Goal: Task Accomplishment & Management: Manage account settings

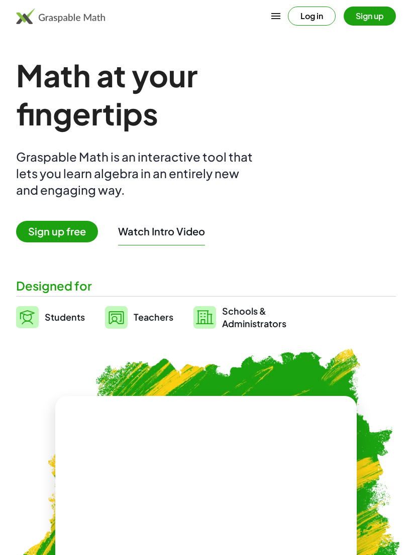
click at [323, 19] on button "Log in" at bounding box center [312, 16] width 48 height 19
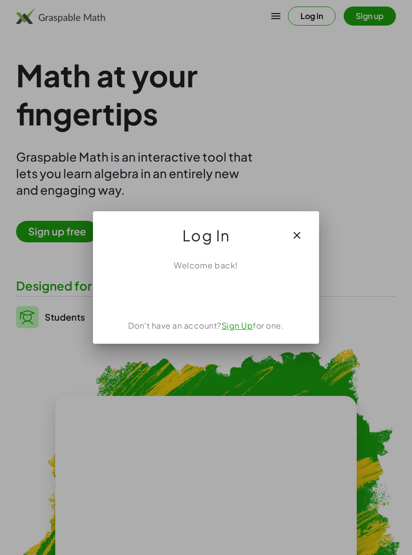
click at [225, 290] on div "Sign in with Google. Opens in new tab" at bounding box center [206, 294] width 92 height 22
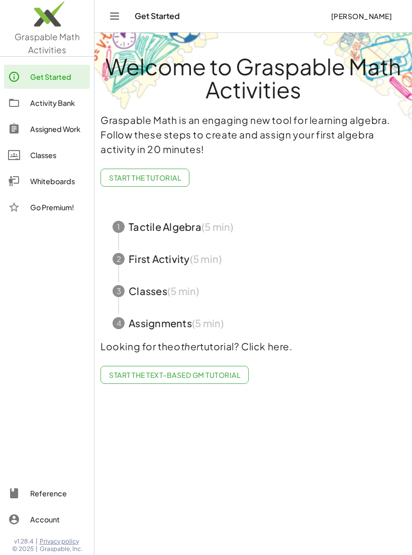
click at [66, 104] on div "Activity Bank" at bounding box center [58, 103] width 56 height 12
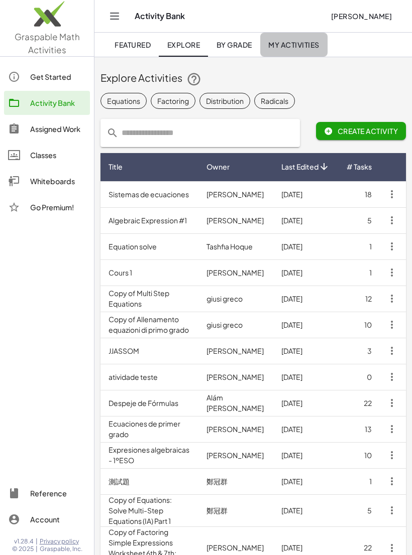
click at [286, 43] on span "My Activities" at bounding box center [293, 44] width 51 height 9
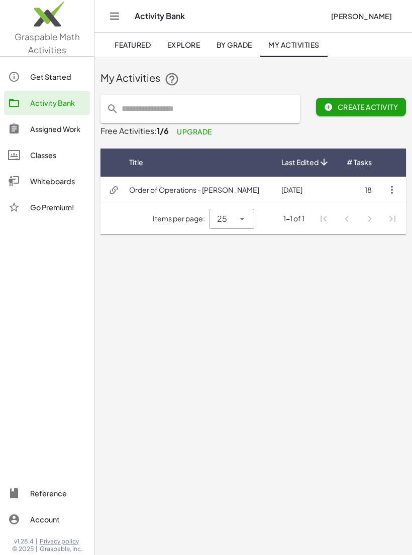
click at [208, 194] on td "Order of Operations - [PERSON_NAME]" at bounding box center [197, 190] width 152 height 26
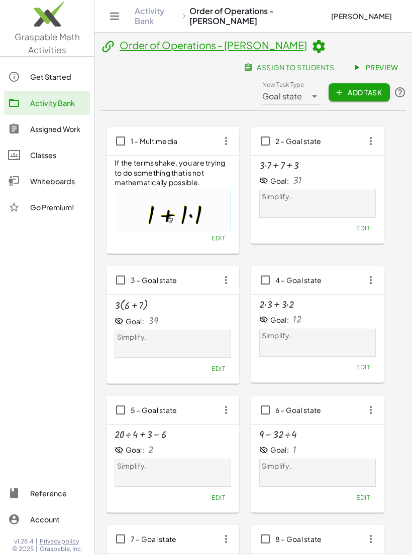
click at [64, 147] on link "Classes" at bounding box center [47, 155] width 86 height 24
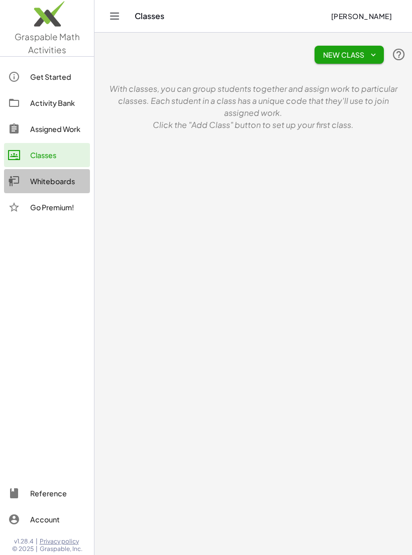
click at [60, 178] on div "Whiteboards" at bounding box center [58, 181] width 56 height 12
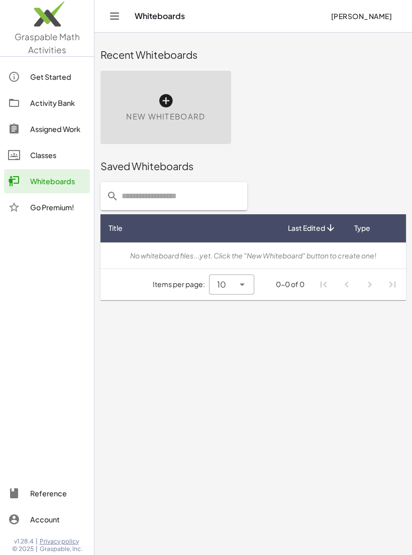
click at [60, 169] on link "Whiteboards" at bounding box center [47, 181] width 86 height 24
click at [65, 158] on div "Classes" at bounding box center [58, 155] width 56 height 12
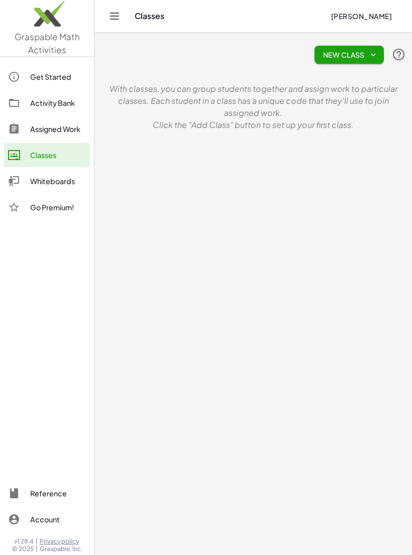
click at [66, 106] on div "Activity Bank" at bounding box center [58, 103] width 56 height 12
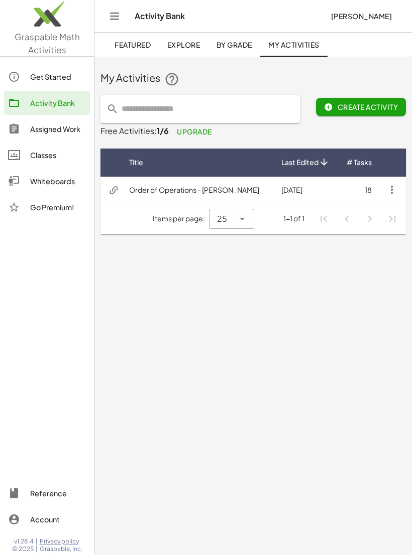
click at [392, 187] on icon "button" at bounding box center [392, 190] width 12 height 12
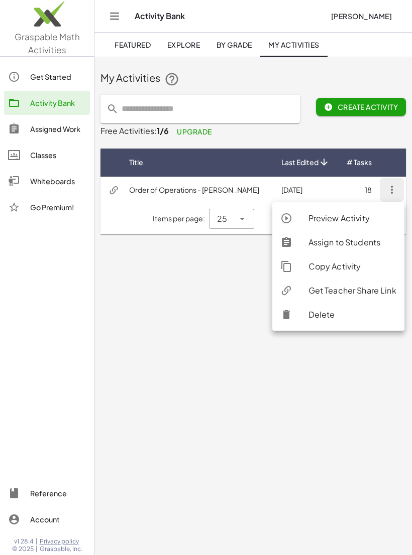
click at [337, 218] on div "Preview Activity" at bounding box center [352, 218] width 88 height 12
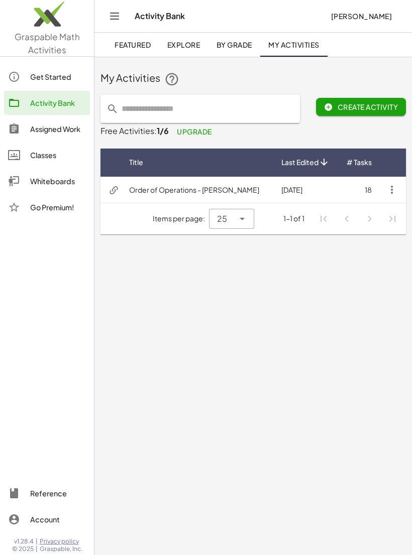
click at [392, 193] on icon "button" at bounding box center [392, 190] width 12 height 12
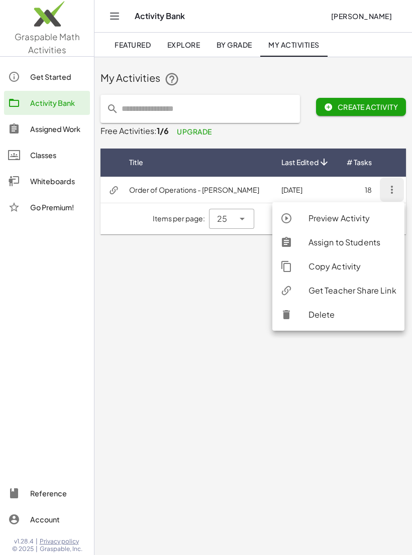
click at [340, 216] on div "Preview Activity" at bounding box center [352, 218] width 88 height 12
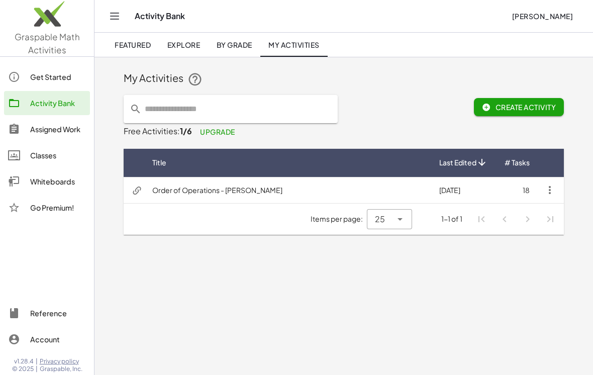
click at [411, 187] on td "18" at bounding box center [517, 190] width 42 height 26
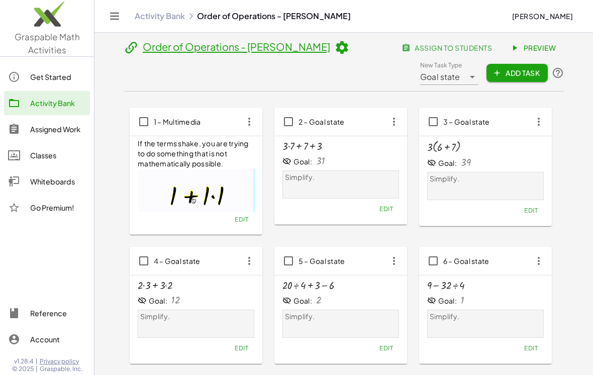
click at [388, 205] on span "Edit" at bounding box center [386, 209] width 14 height 8
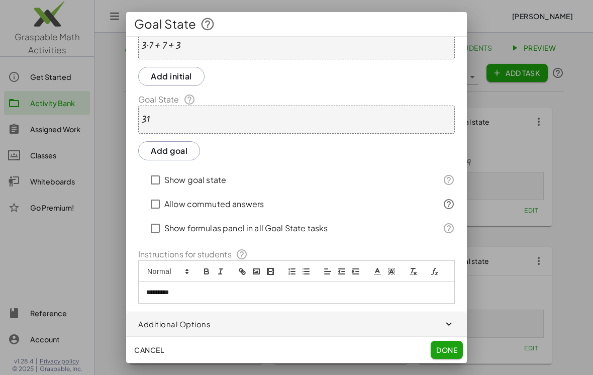
scroll to position [26, 0]
click at [251, 325] on span "button" at bounding box center [296, 324] width 340 height 24
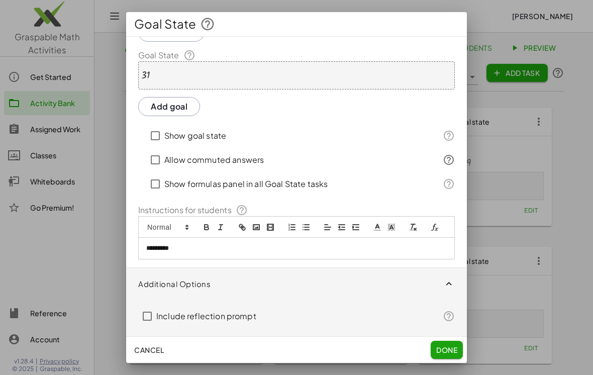
scroll to position [70, 0]
click at [147, 357] on button "Cancel" at bounding box center [149, 349] width 38 height 18
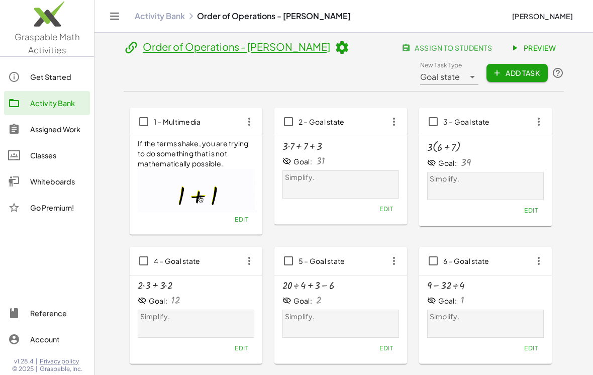
click at [334, 42] on icon at bounding box center [341, 47] width 15 height 15
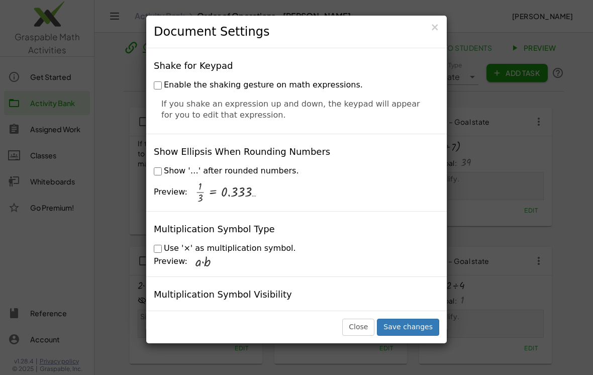
scroll to position [2373, 0]
click at [361, 335] on button "Close" at bounding box center [358, 326] width 32 height 17
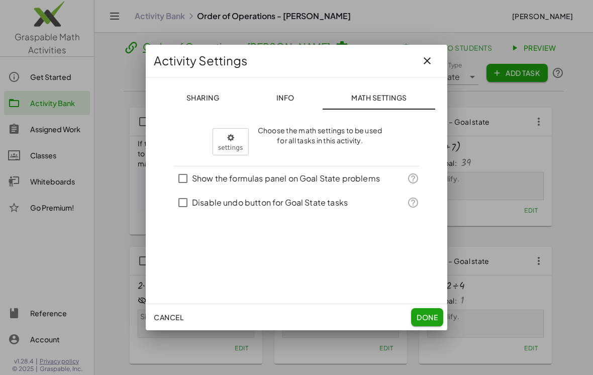
click at [411, 58] on icon "button" at bounding box center [427, 61] width 12 height 12
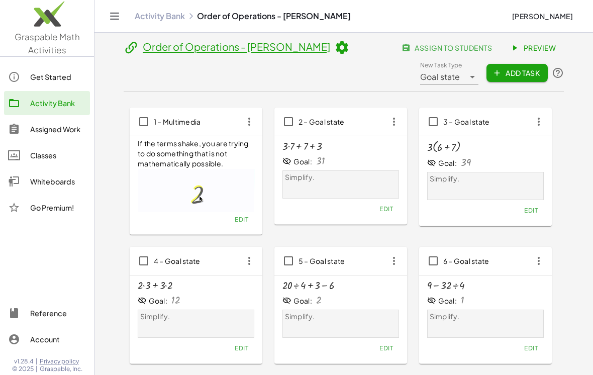
click at [393, 117] on icon "button" at bounding box center [394, 121] width 18 height 18
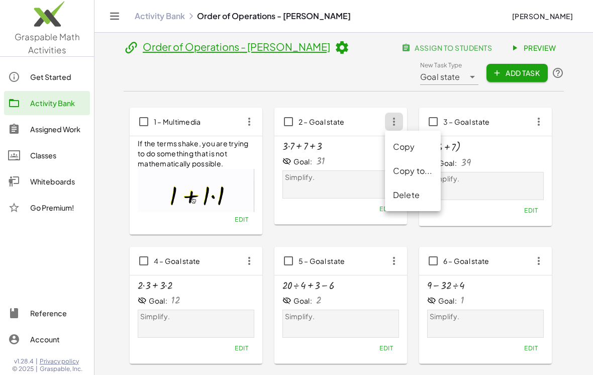
click at [360, 166] on div "Goal: 31" at bounding box center [340, 161] width 116 height 11
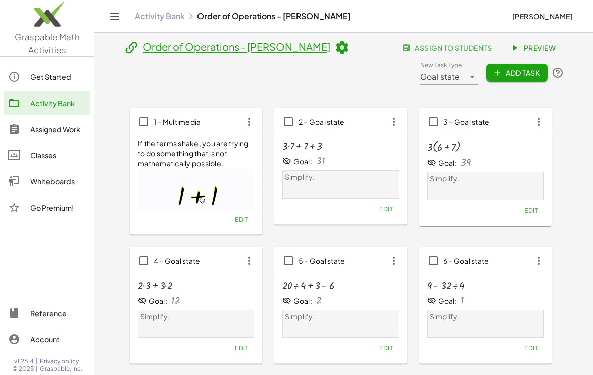
click at [373, 213] on button "Edit" at bounding box center [386, 209] width 26 height 14
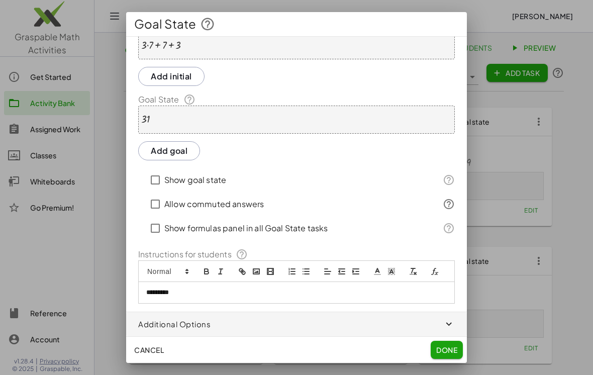
click at [298, 328] on span "button" at bounding box center [296, 324] width 340 height 24
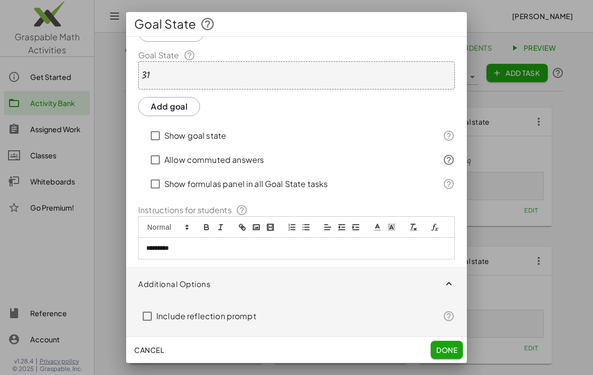
scroll to position [70, 0]
click at [232, 333] on div "Include reflection prompt" at bounding box center [296, 318] width 340 height 36
click at [245, 319] on label "Include reflection prompt" at bounding box center [206, 316] width 100 height 24
click at [227, 322] on label "Include reflection prompt" at bounding box center [206, 316] width 100 height 24
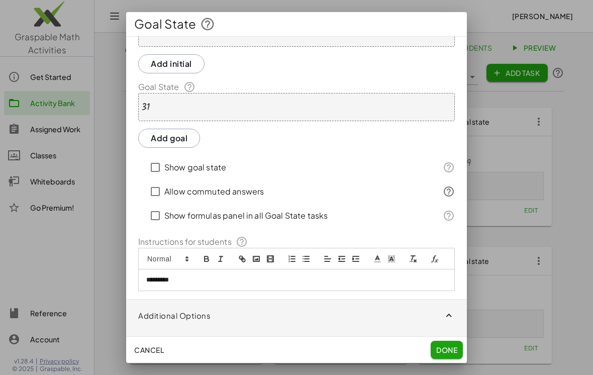
scroll to position [39, 0]
click at [286, 214] on label "Show formulas panel in all Goal State tasks" at bounding box center [245, 215] width 163 height 24
click at [411, 341] on button "Done" at bounding box center [446, 349] width 32 height 18
click at [411, 347] on span "Done" at bounding box center [446, 349] width 21 height 9
click at [411, 349] on span "Done" at bounding box center [446, 349] width 21 height 9
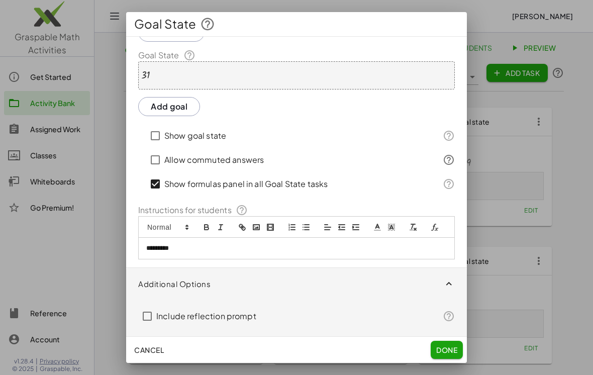
scroll to position [70, 0]
click at [411, 342] on button "Done" at bounding box center [446, 349] width 32 height 18
click at [411, 341] on button "Done" at bounding box center [446, 349] width 32 height 18
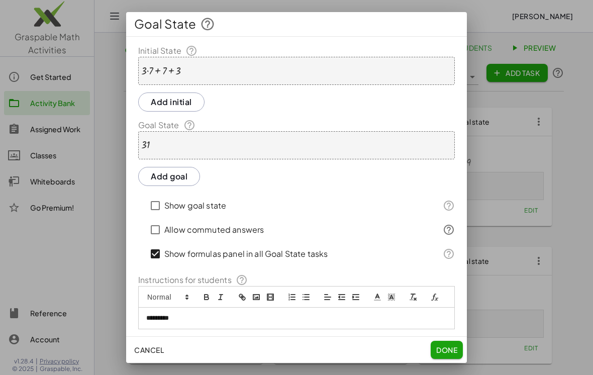
scroll to position [0, 0]
click at [411, 349] on button "Done" at bounding box center [446, 349] width 32 height 18
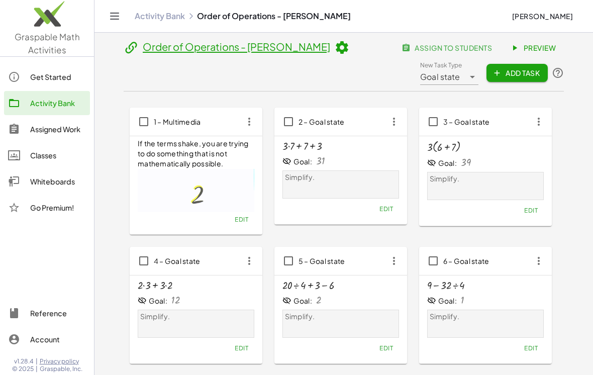
click at [411, 343] on div "Edit" at bounding box center [485, 348] width 116 height 14
click at [411, 80] on span "New Task Type Goal state ********* New Task Type Add Task" at bounding box center [492, 73] width 144 height 24
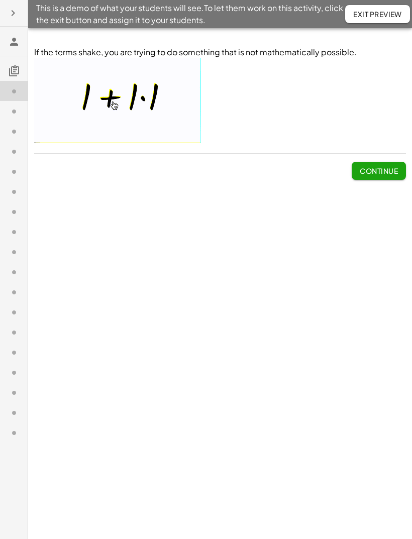
click at [370, 179] on button "Continue" at bounding box center [378, 171] width 54 height 18
